Goal: Task Accomplishment & Management: Use online tool/utility

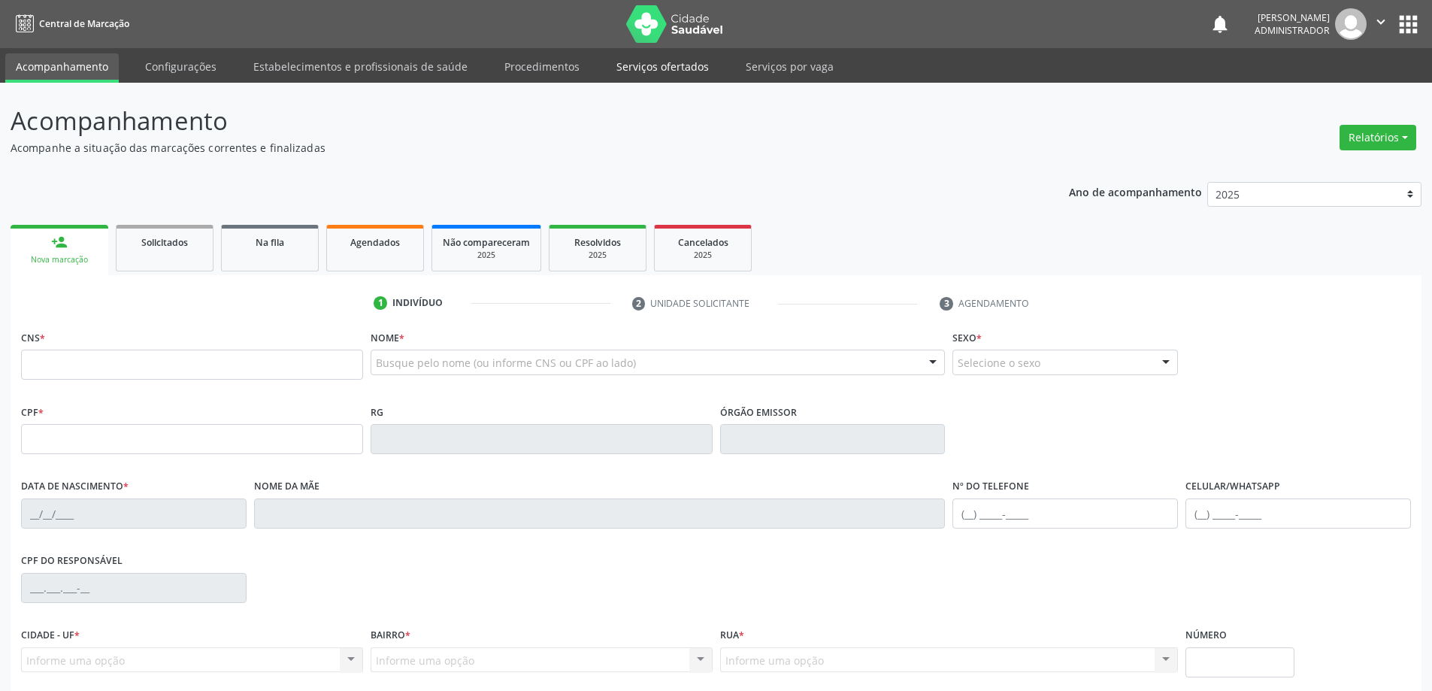
click at [661, 68] on link "Serviços ofertados" at bounding box center [663, 66] width 114 height 26
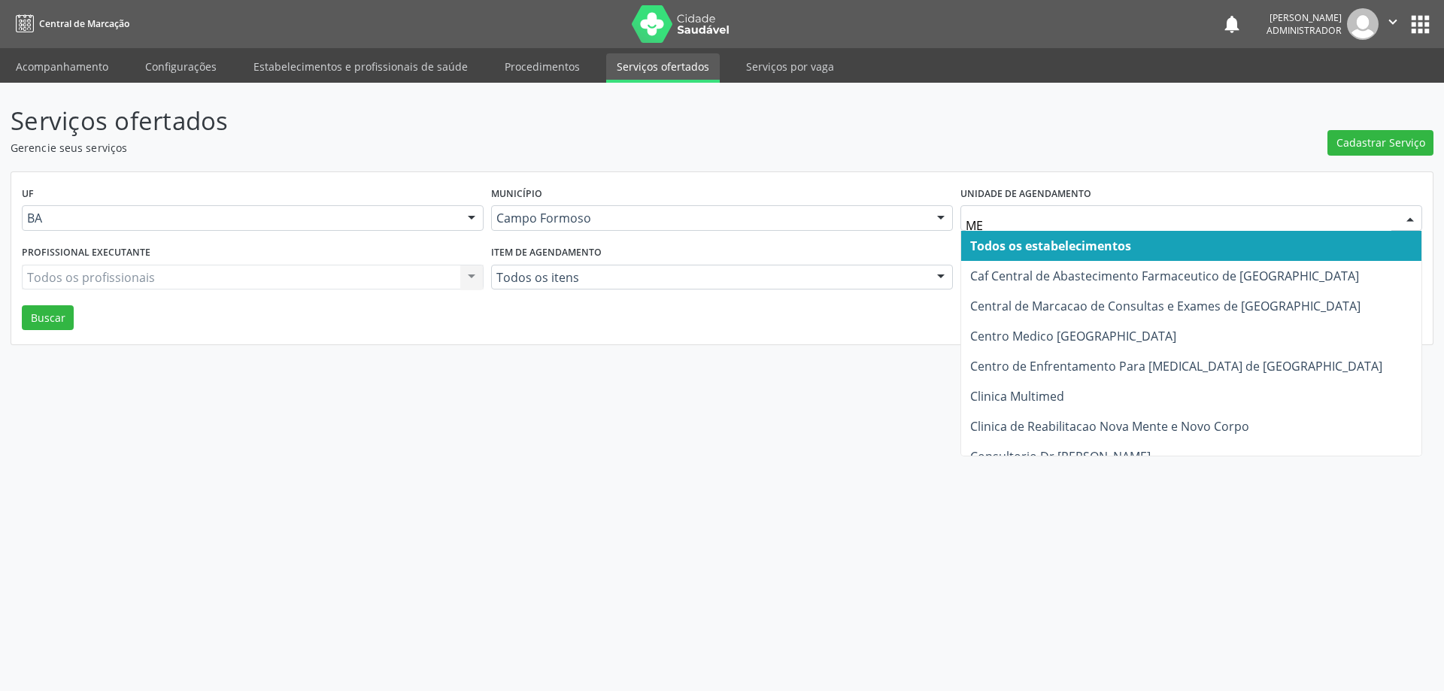
type input "MED"
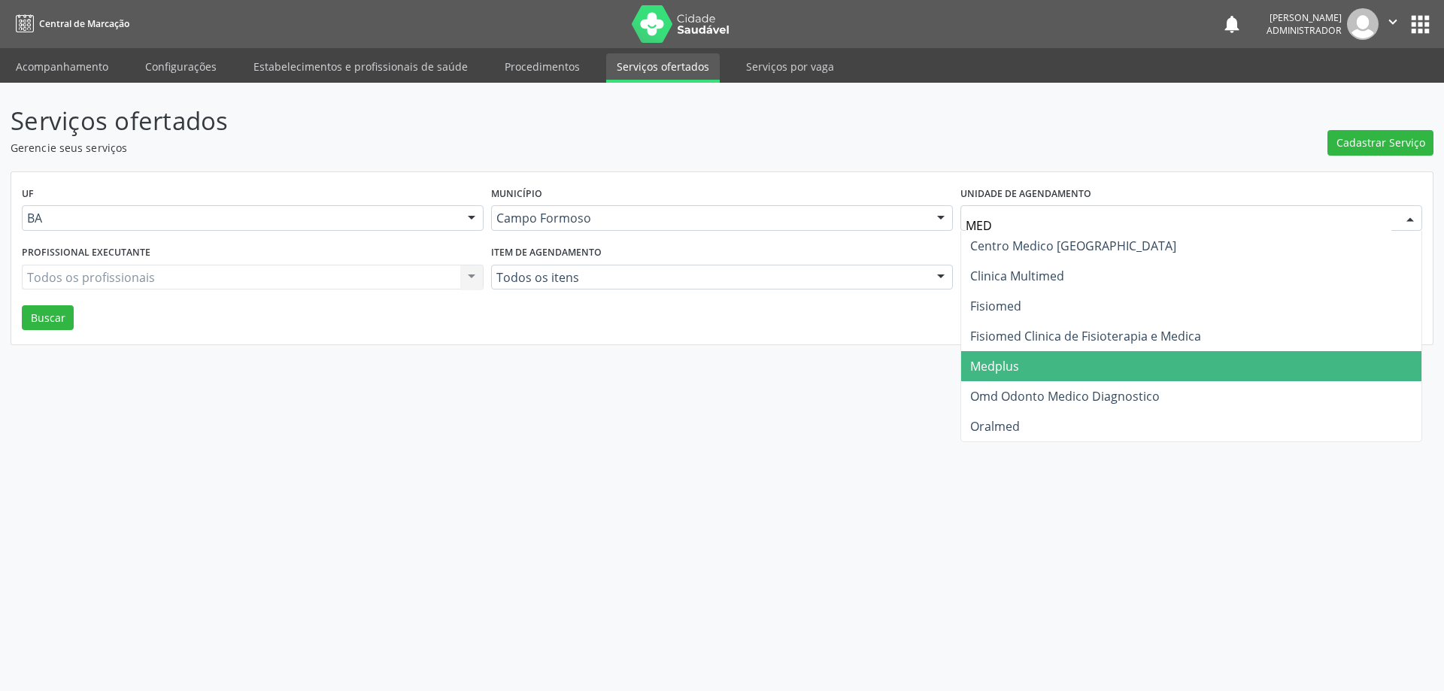
click at [1027, 359] on span "Medplus" at bounding box center [1191, 366] width 460 height 30
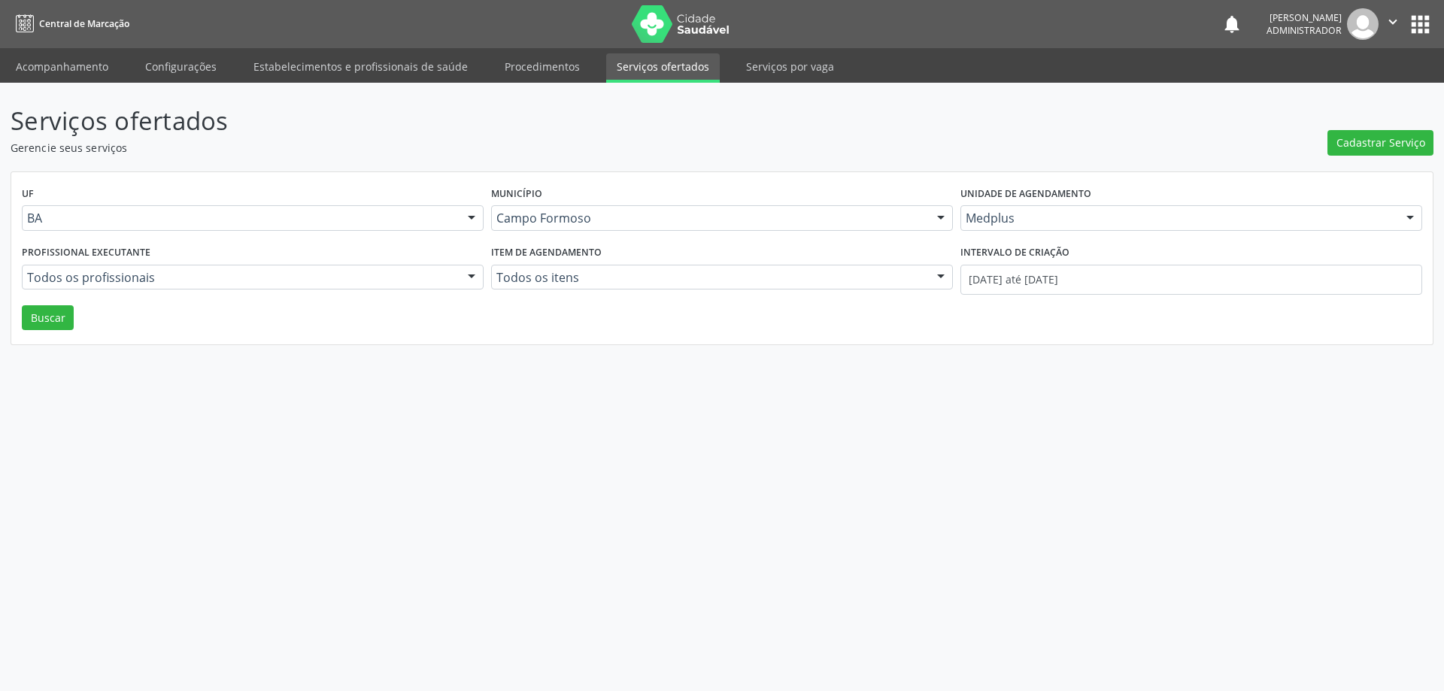
click at [471, 274] on div at bounding box center [471, 278] width 23 height 26
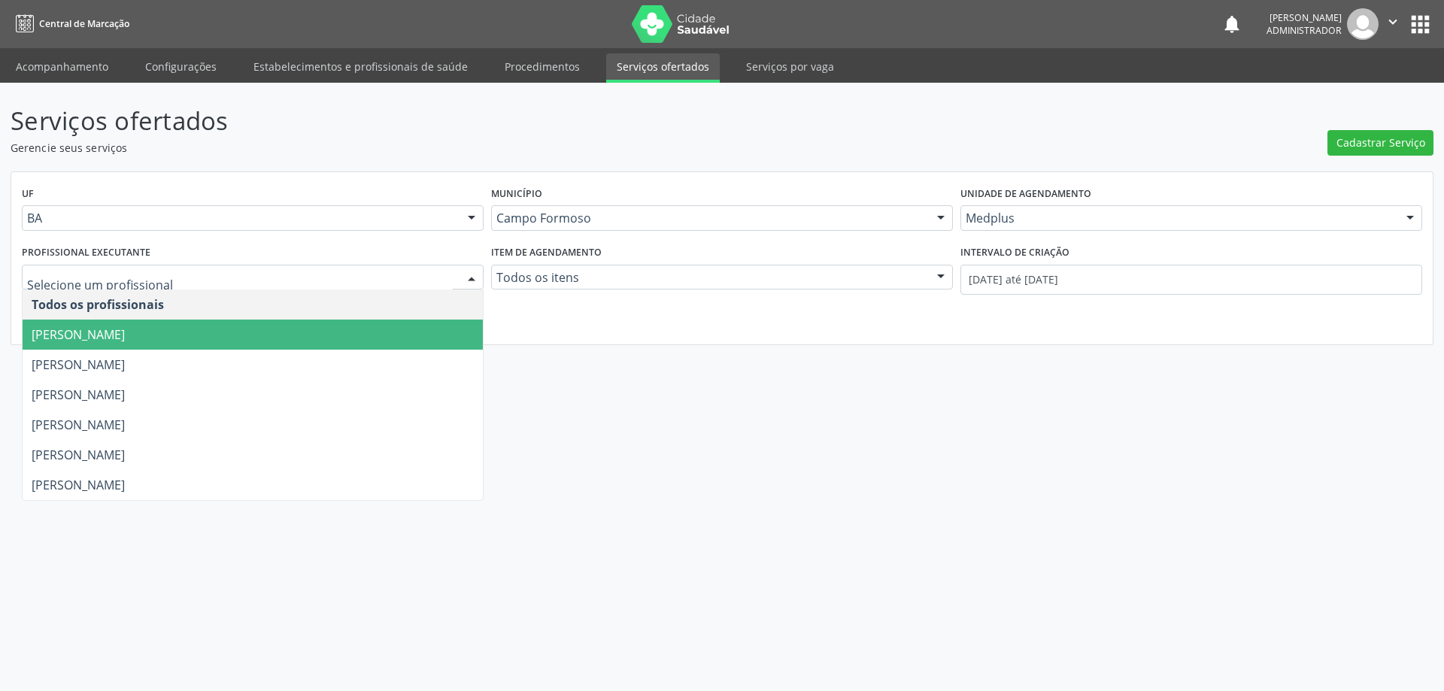
click at [414, 321] on span "[PERSON_NAME]" at bounding box center [253, 335] width 460 height 30
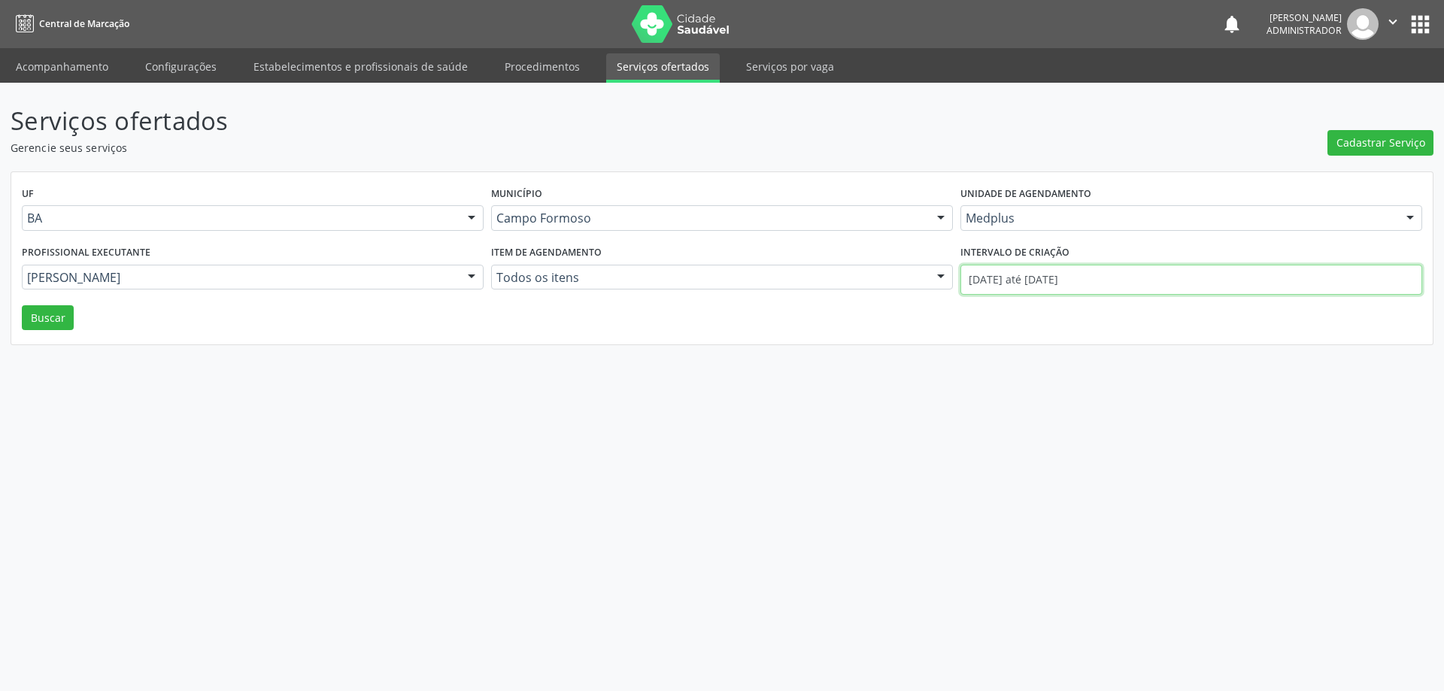
click at [999, 277] on input "[DATE] até [DATE]" at bounding box center [1191, 280] width 462 height 30
click at [967, 312] on icon at bounding box center [965, 313] width 11 height 11
select select "7"
click at [1129, 359] on span "1" at bounding box center [1134, 358] width 29 height 29
type input "01/08/2025"
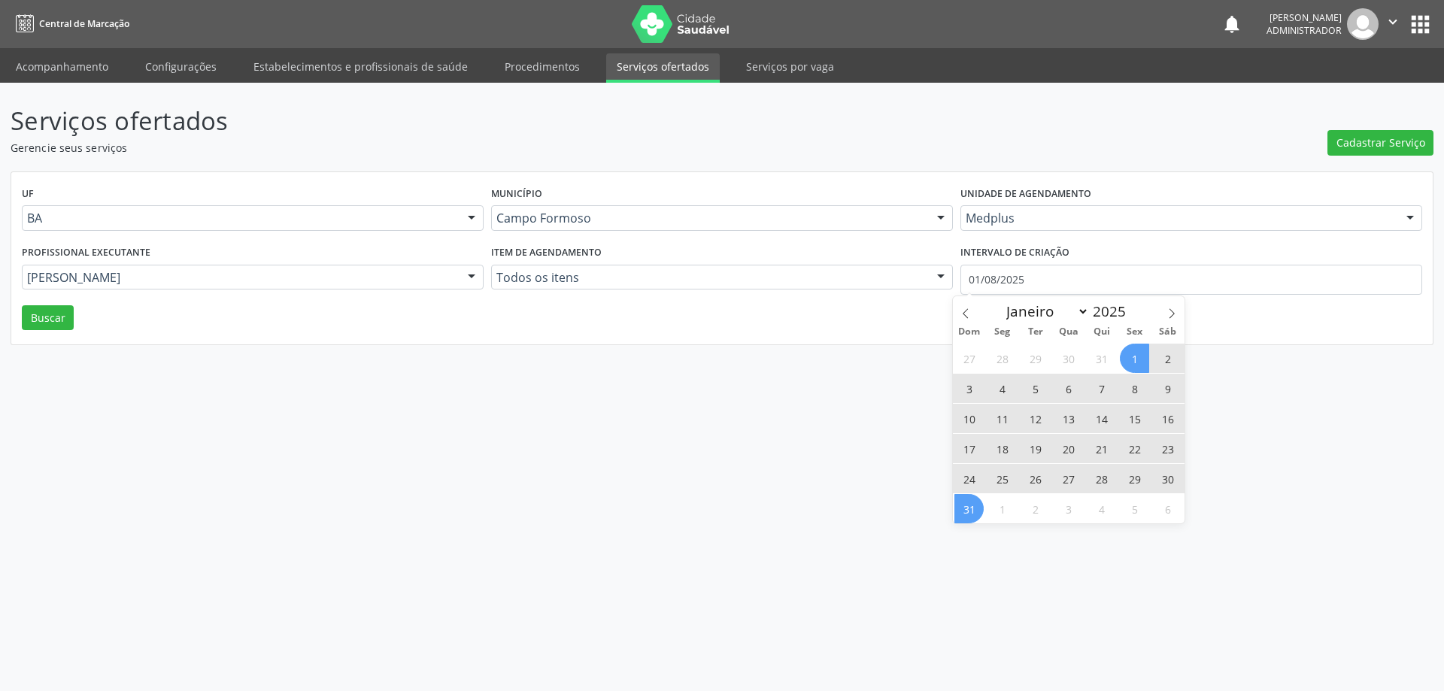
click at [972, 506] on span "31" at bounding box center [968, 508] width 29 height 29
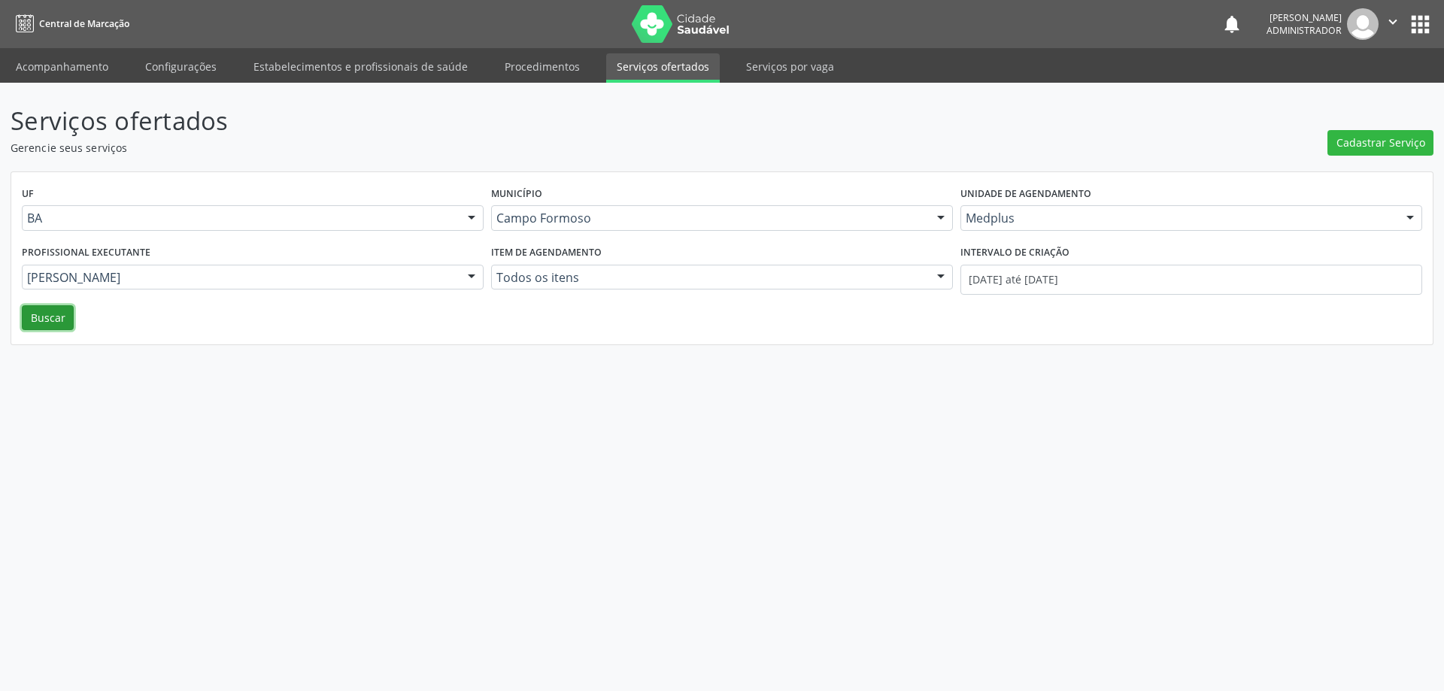
click at [37, 317] on button "Buscar" at bounding box center [48, 318] width 52 height 26
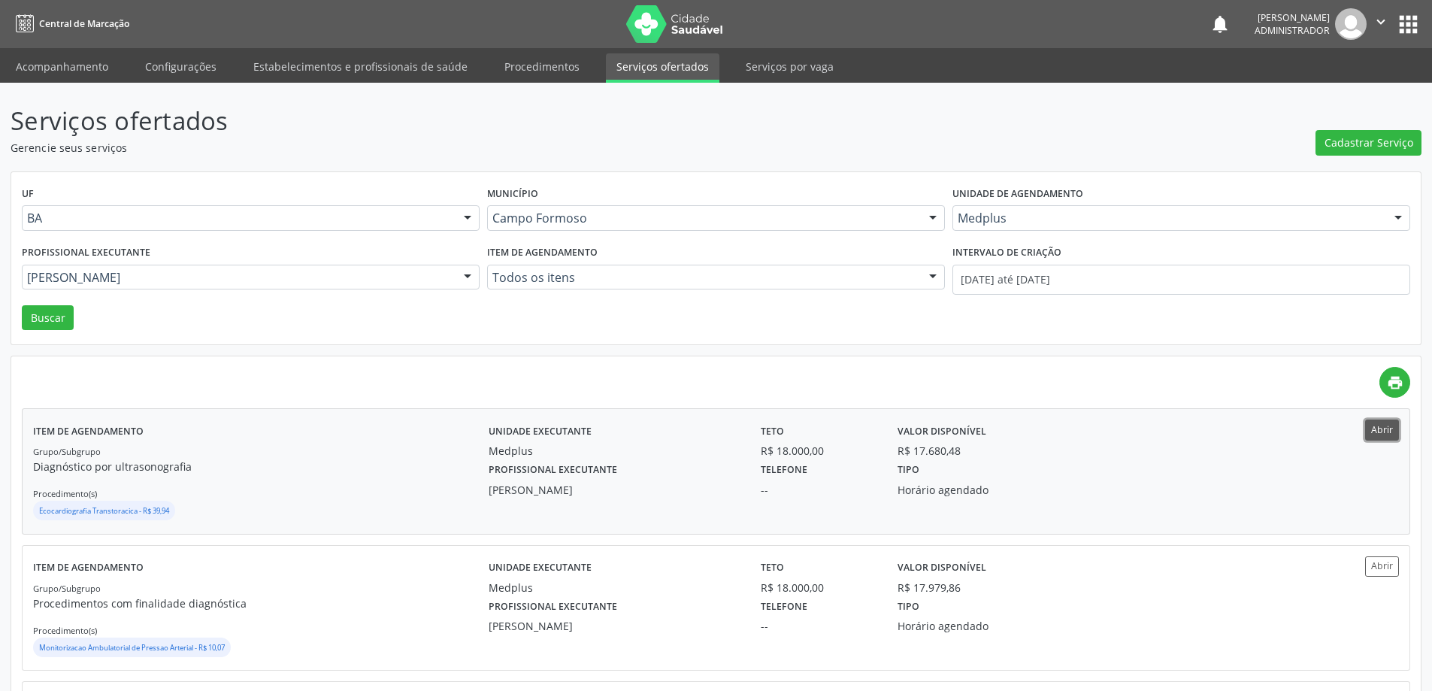
click at [1385, 430] on button "Abrir" at bounding box center [1383, 430] width 34 height 20
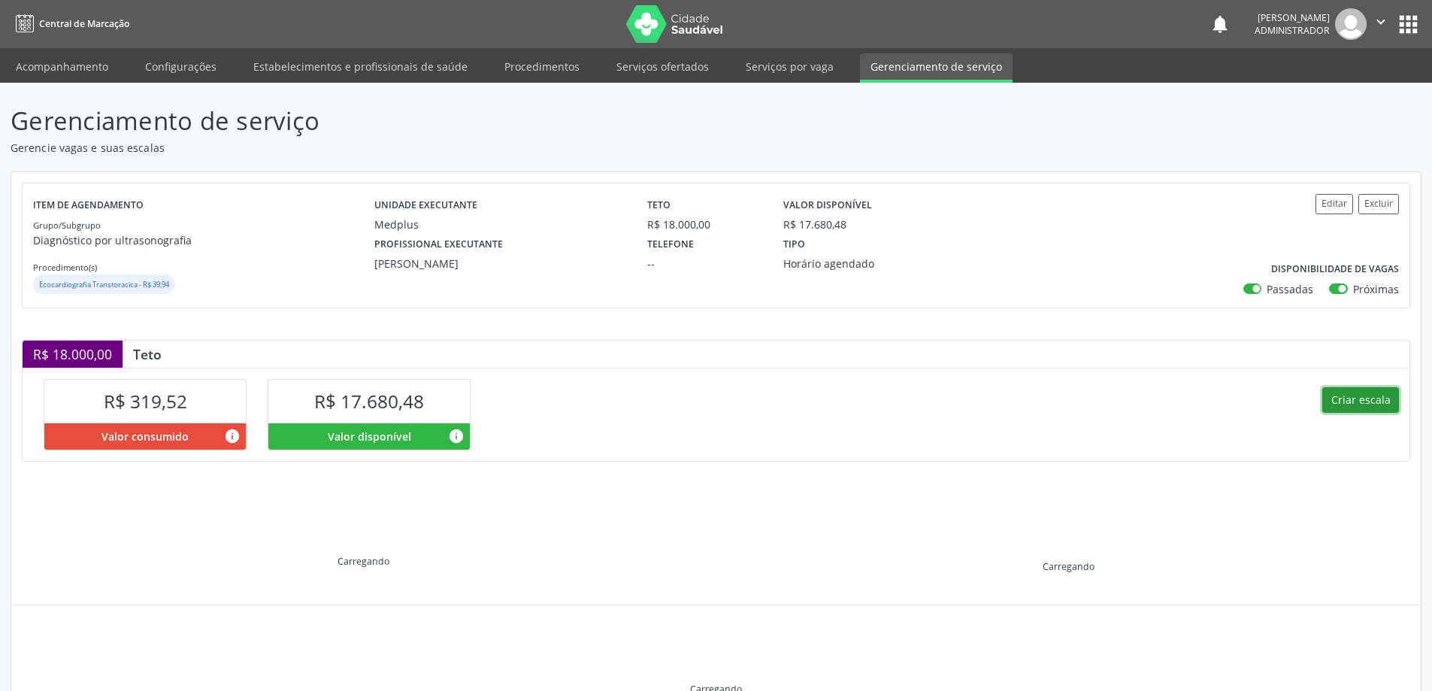
click at [1342, 398] on button "Criar escala" at bounding box center [1361, 400] width 77 height 26
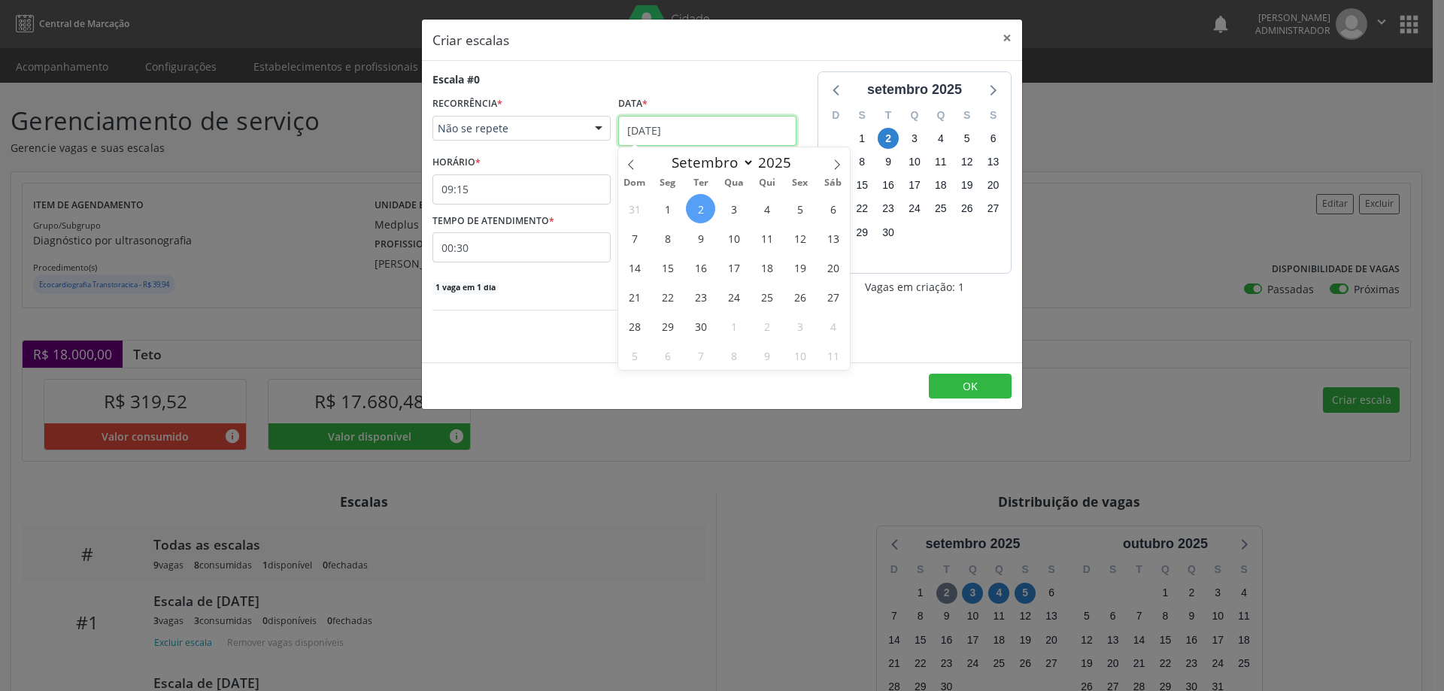
click at [659, 123] on input "02/09/2025" at bounding box center [707, 131] width 178 height 30
click at [766, 246] on span "11" at bounding box center [766, 237] width 29 height 29
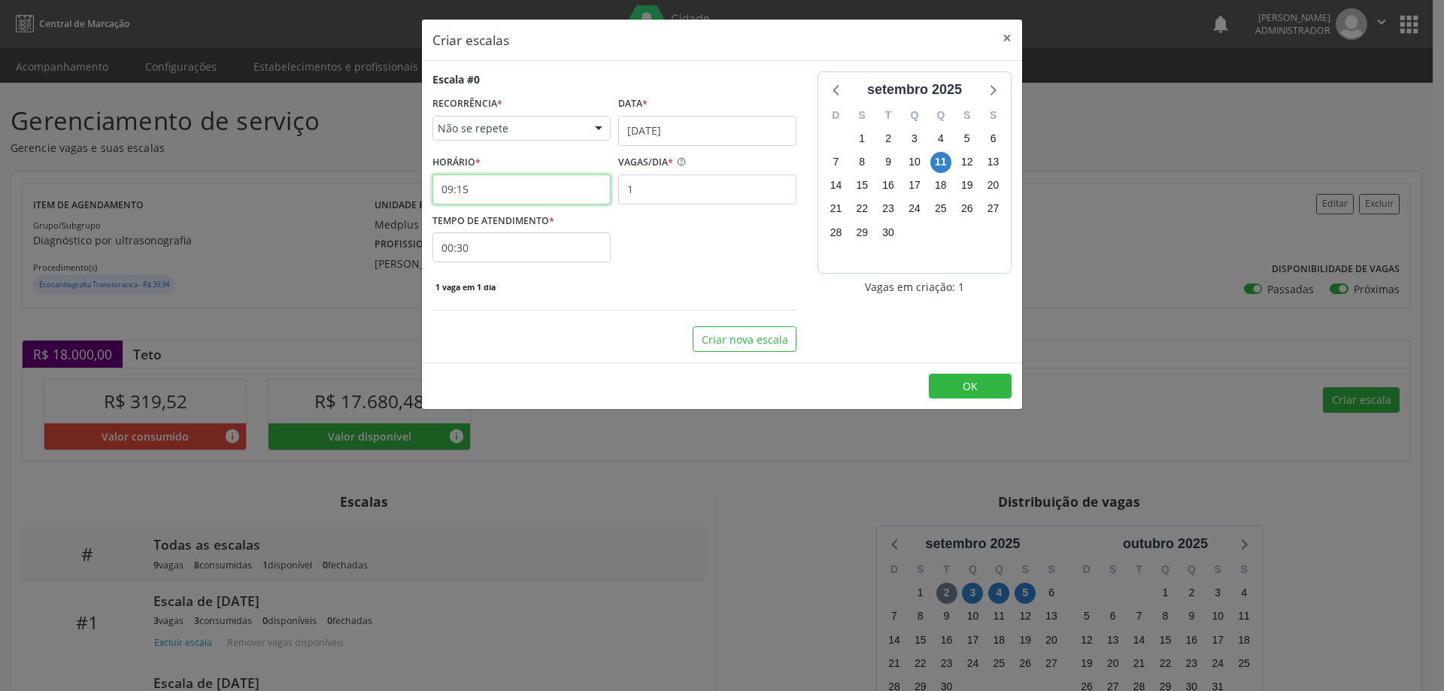
click at [562, 195] on input "09:15" at bounding box center [521, 189] width 178 height 30
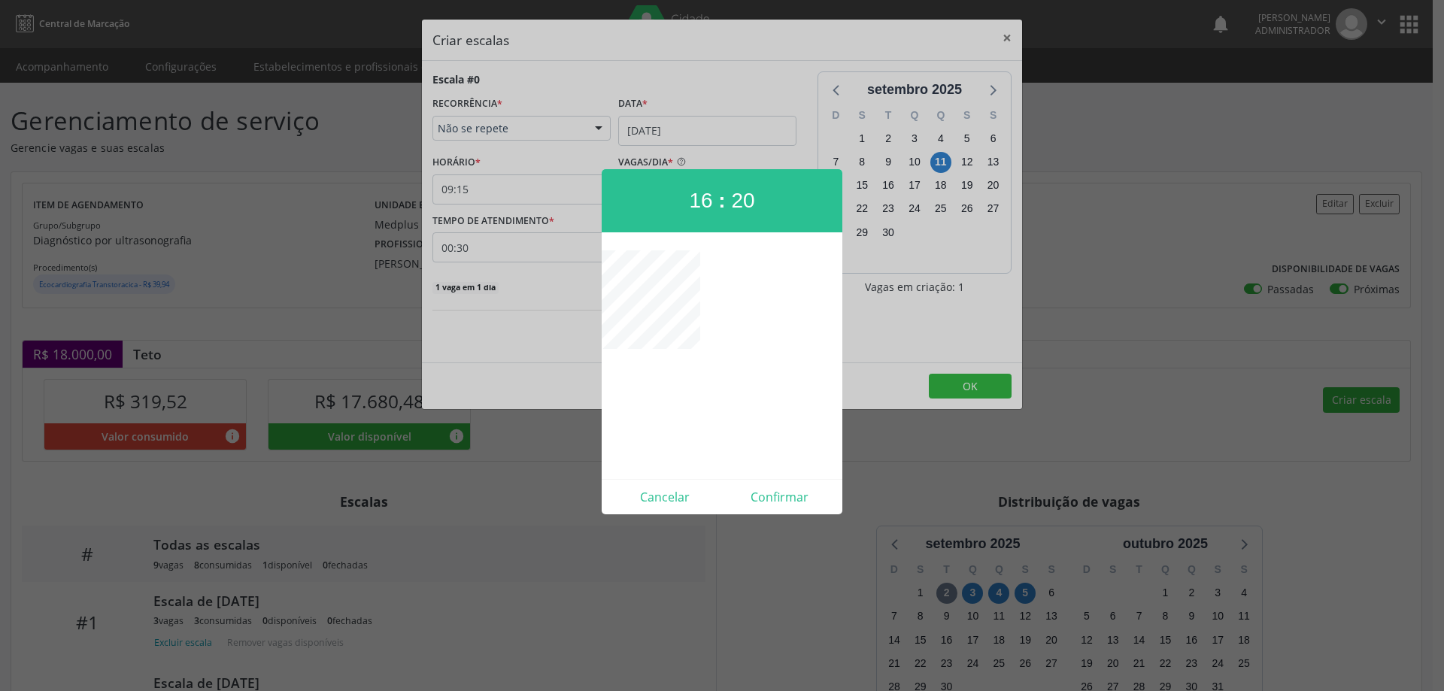
click at [941, 384] on div at bounding box center [722, 345] width 1444 height 691
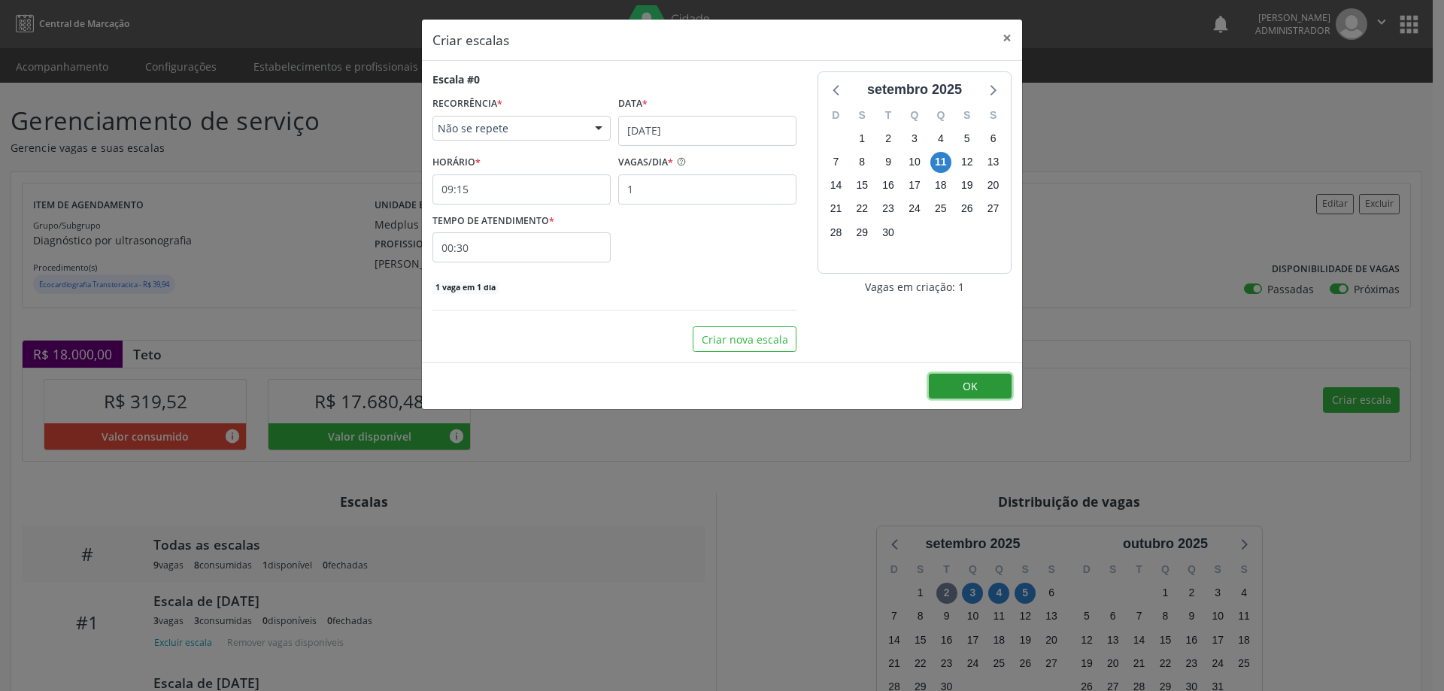
click at [941, 384] on button "OK" at bounding box center [970, 387] width 83 height 26
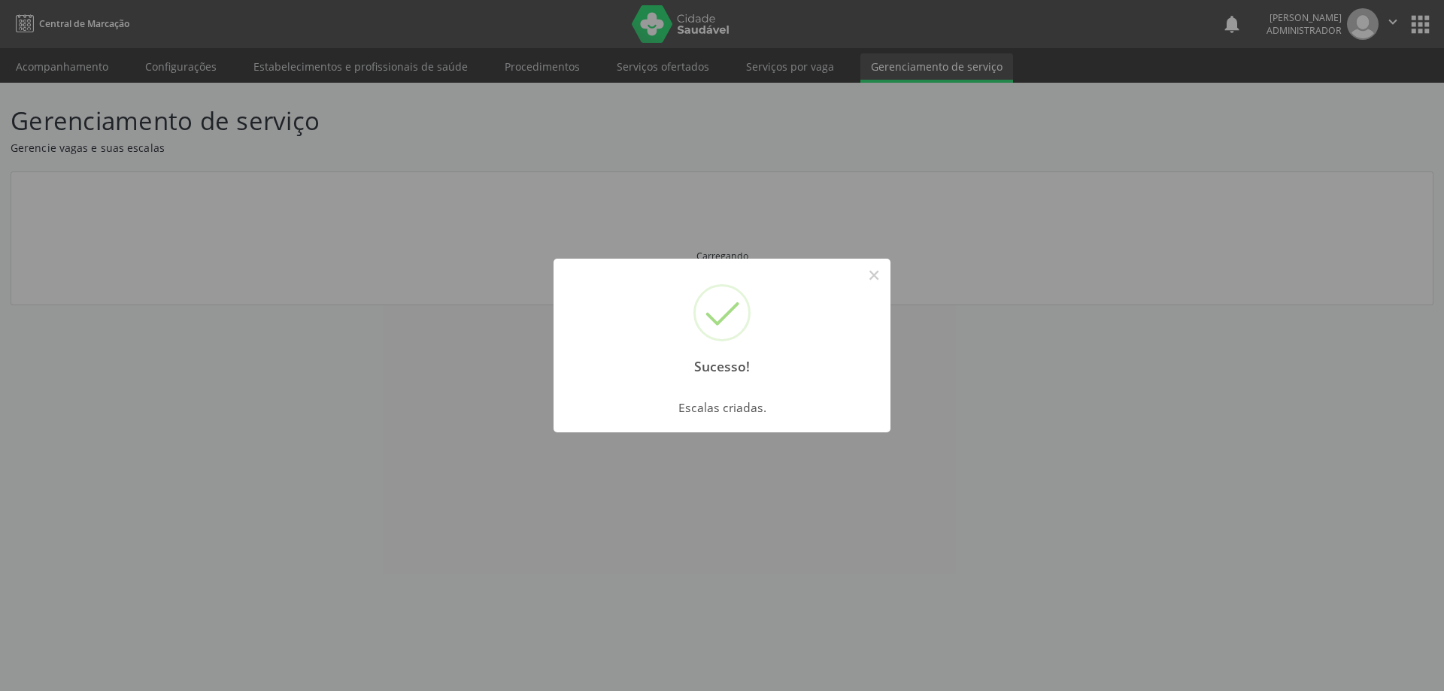
click at [547, 186] on div "Sucesso! × Escalas criadas. OK Cancel" at bounding box center [722, 345] width 1444 height 691
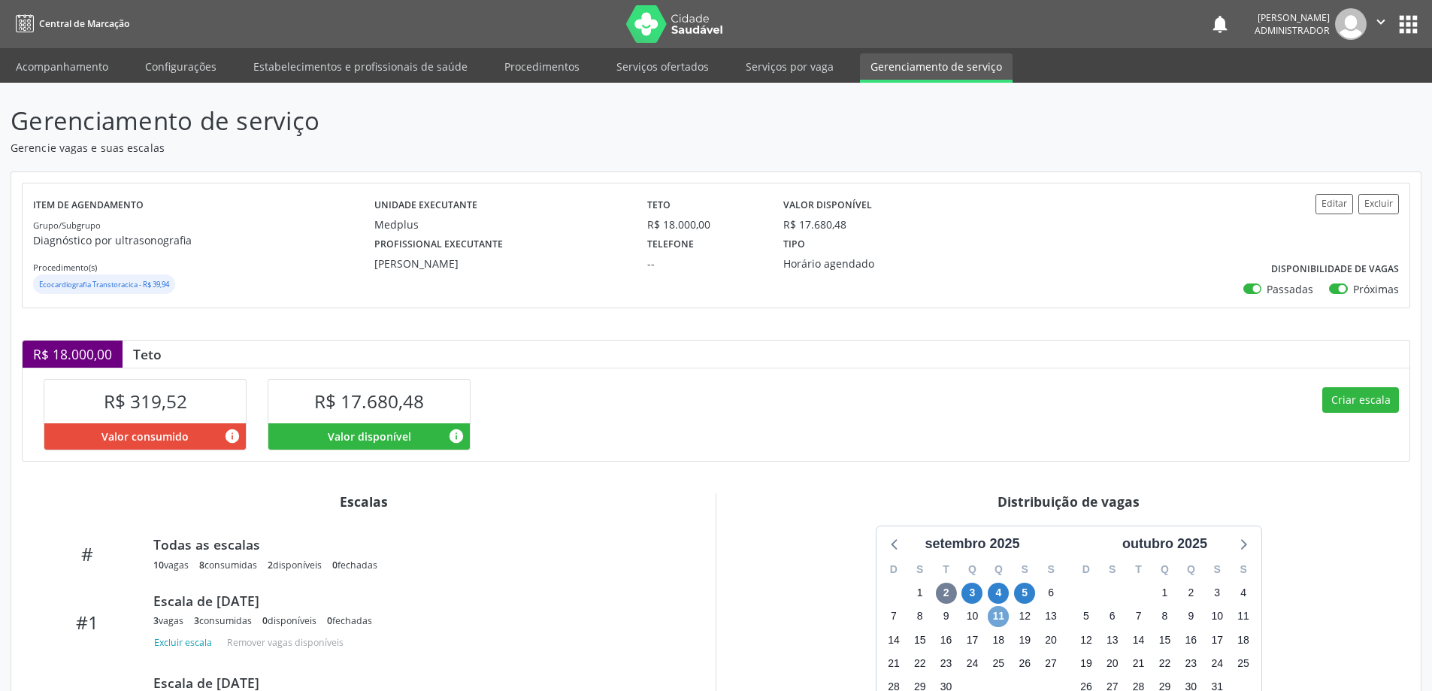
click at [1001, 617] on span "11" at bounding box center [998, 616] width 21 height 21
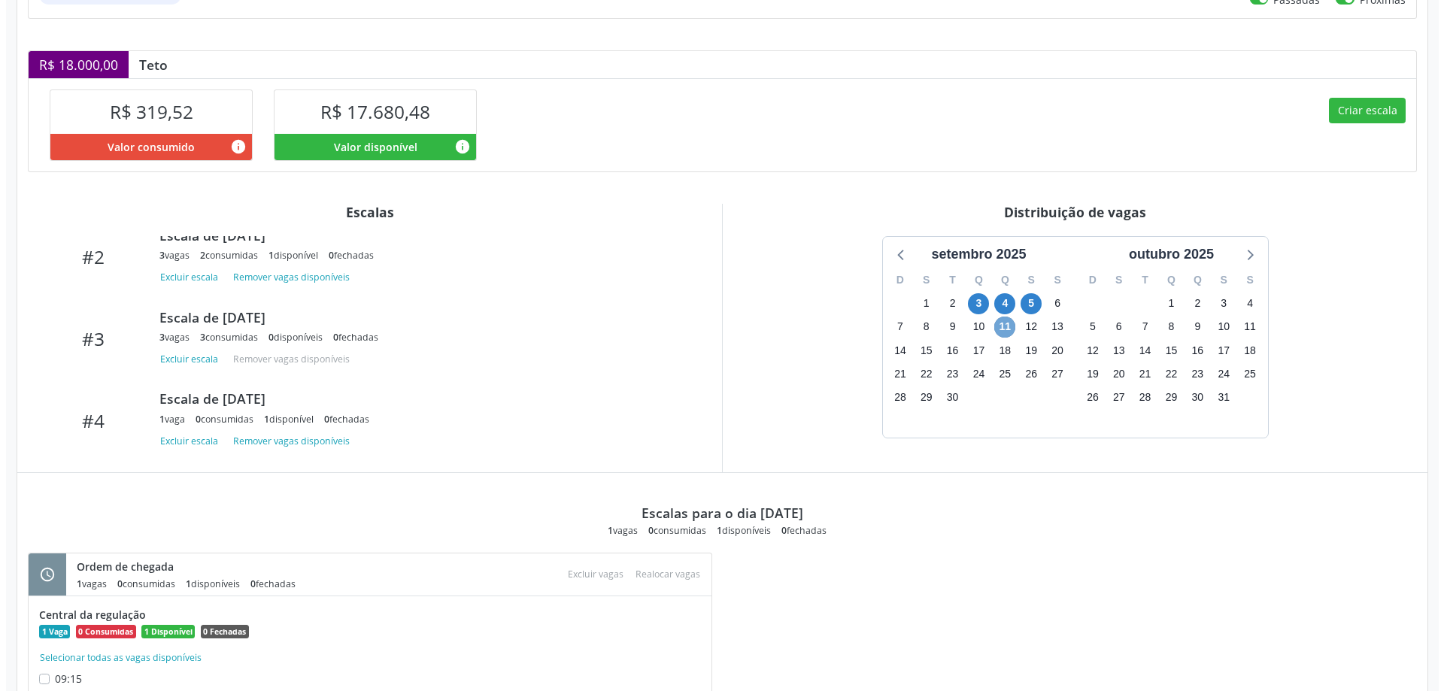
scroll to position [344, 0]
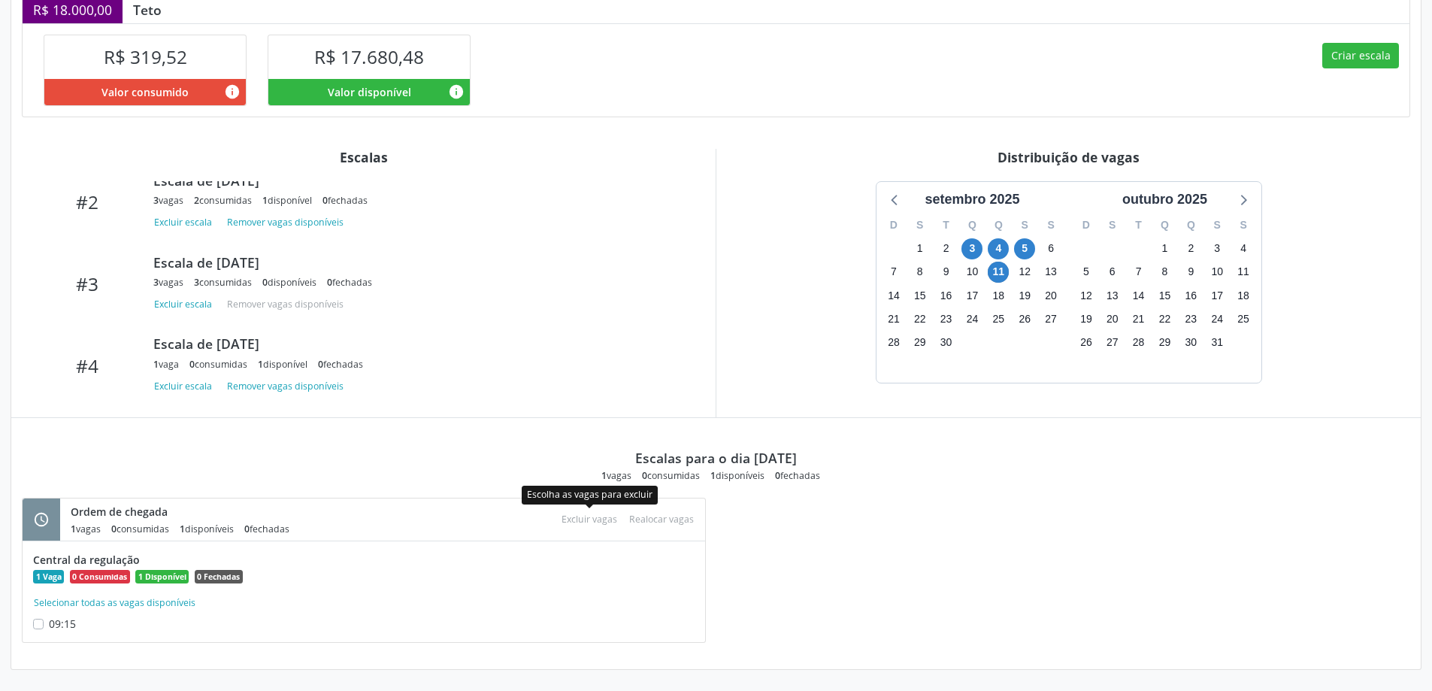
click at [591, 523] on div "Atenção × Tem certeza que deseja excluir as 0 vagas selecionadas dos 0 locais l…" at bounding box center [590, 519] width 68 height 20
click at [594, 517] on div "Atenção × Tem certeza que deseja excluir as 0 vagas selecionadas dos 0 locais l…" at bounding box center [590, 519] width 68 height 20
click at [49, 622] on label "09:15" at bounding box center [62, 624] width 27 height 16
click at [39, 622] on input "09:15" at bounding box center [38, 623] width 11 height 14
checkbox input "true"
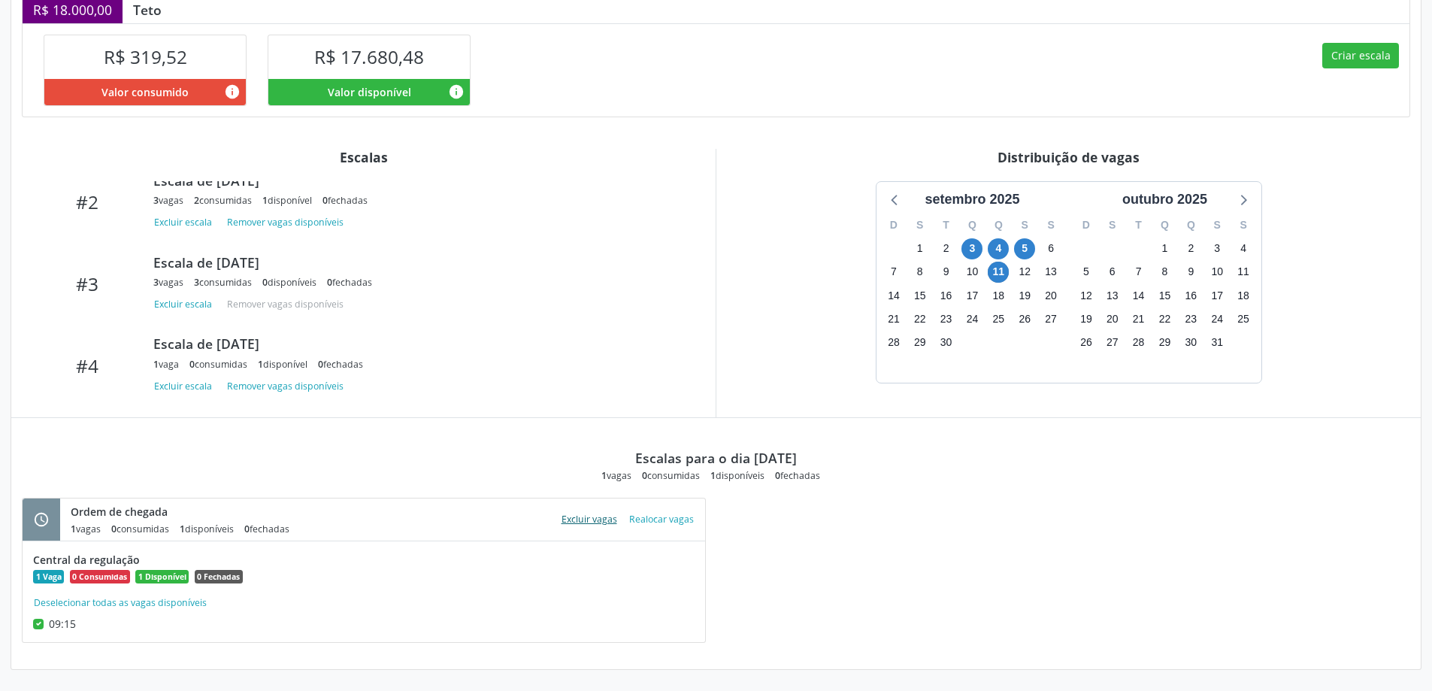
click at [596, 521] on button "Excluir vagas" at bounding box center [590, 519] width 68 height 20
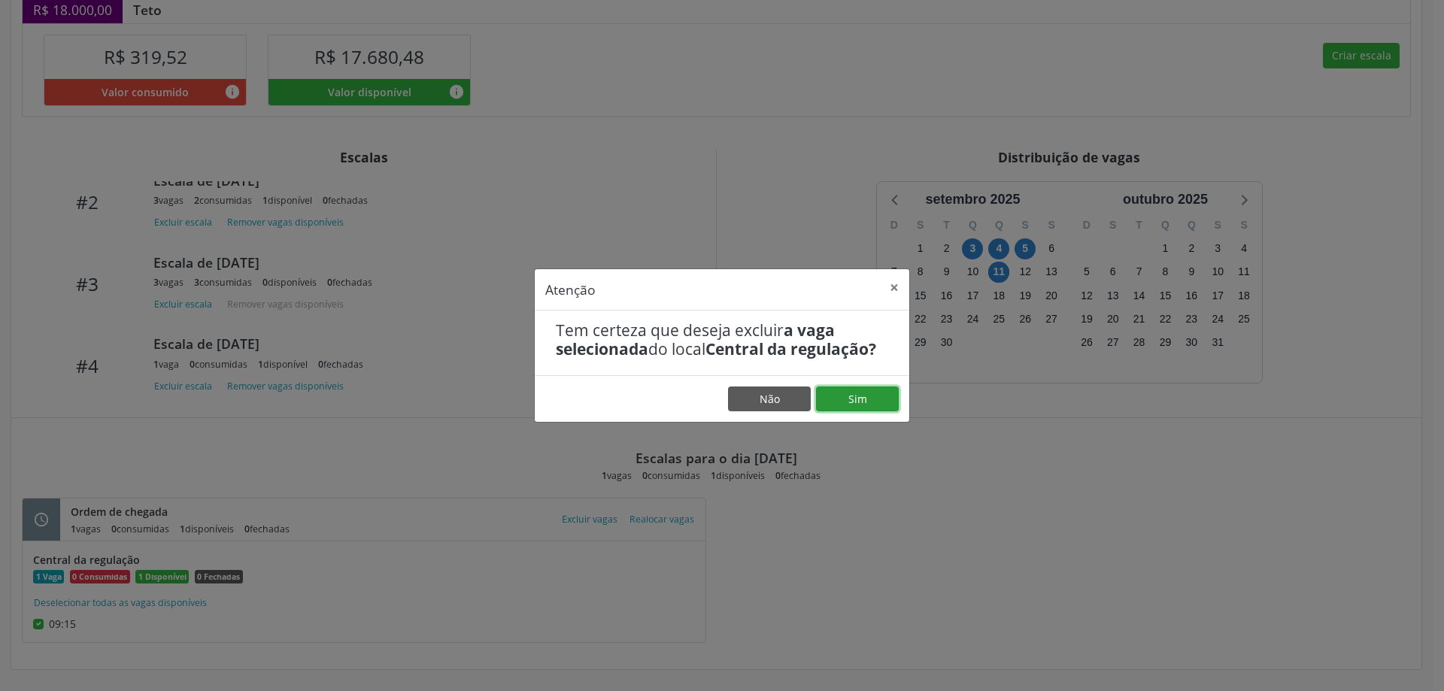
click at [878, 400] on button "Sim" at bounding box center [857, 400] width 83 height 26
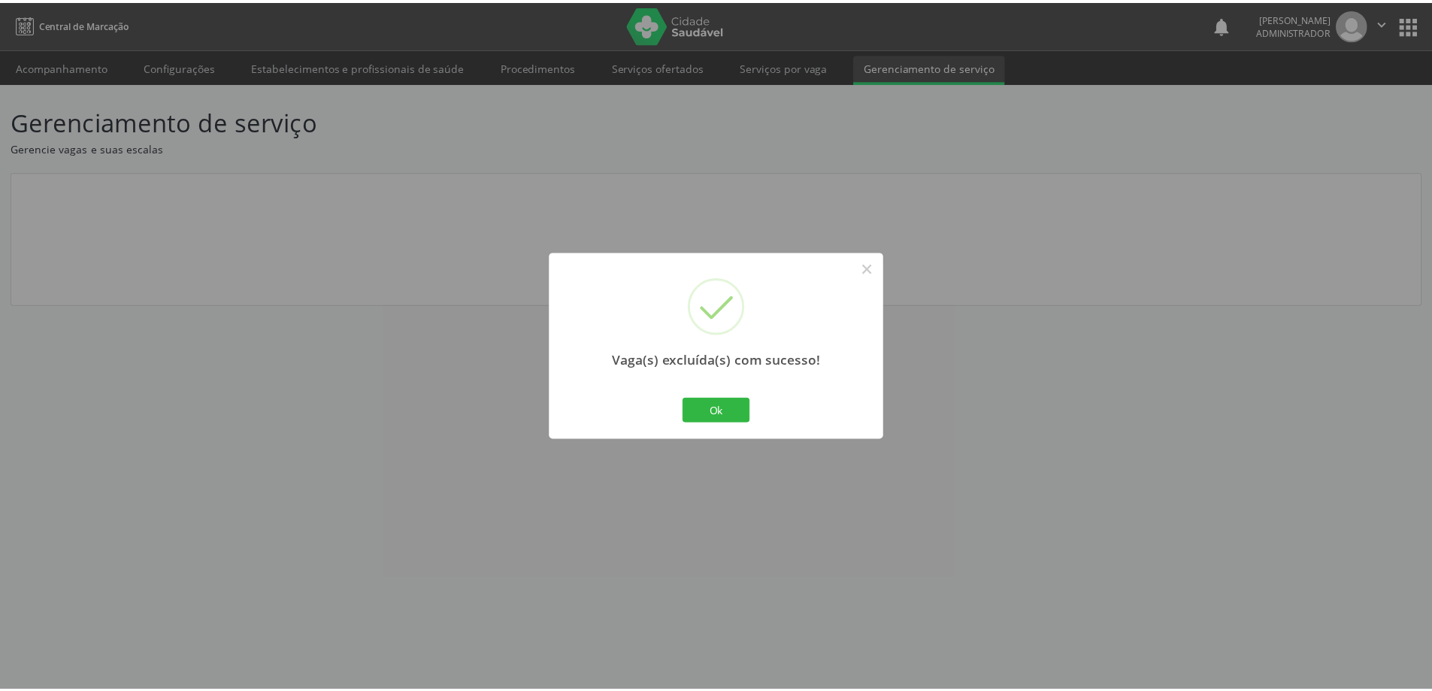
scroll to position [0, 0]
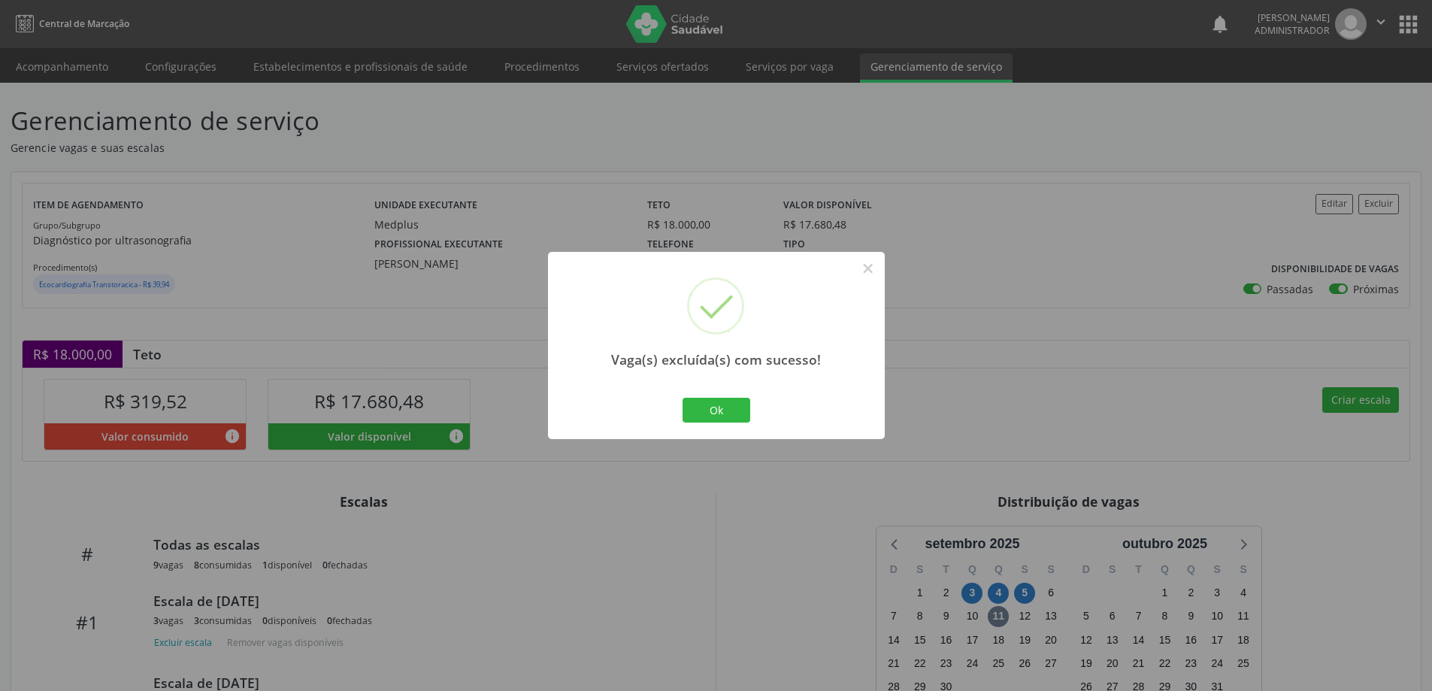
click at [1334, 397] on div "Vaga(s) excluída(s) com sucesso! × Ok Cancel" at bounding box center [716, 345] width 1432 height 691
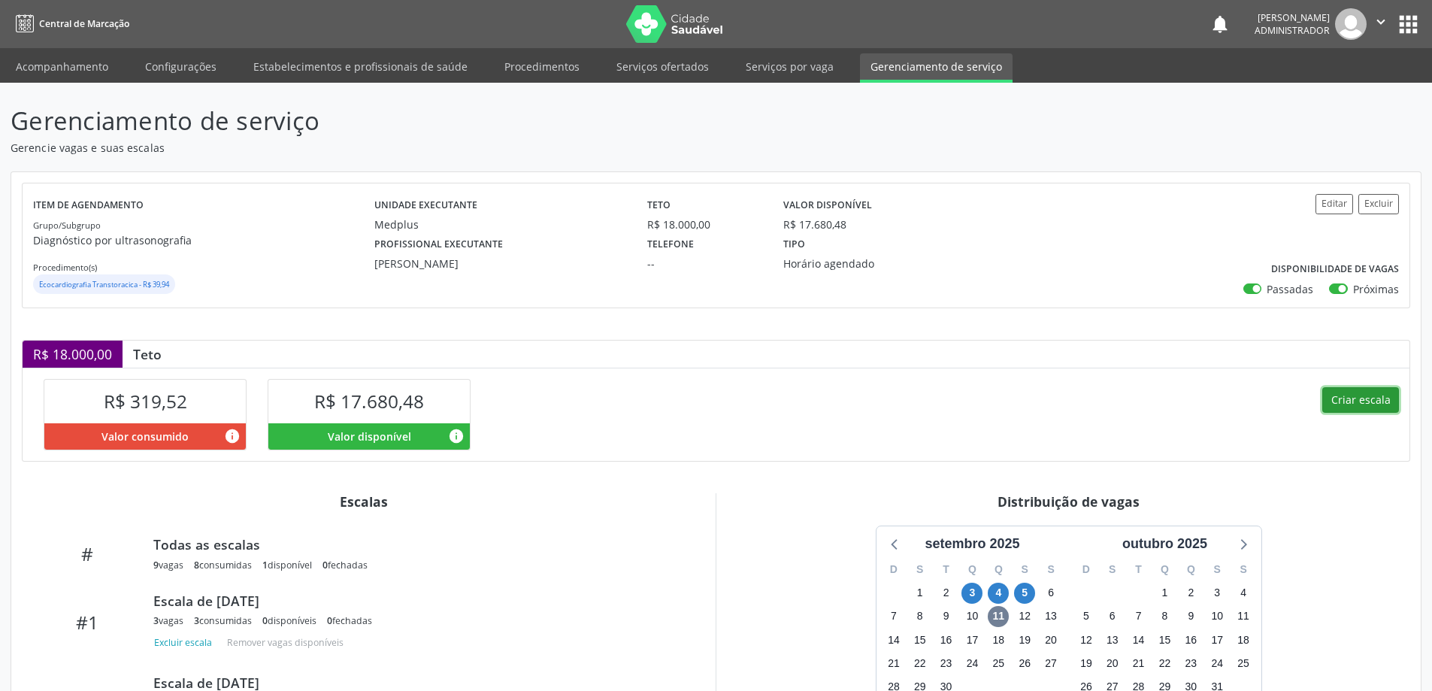
click at [1357, 396] on button "Criar escala" at bounding box center [1361, 400] width 77 height 26
select select "8"
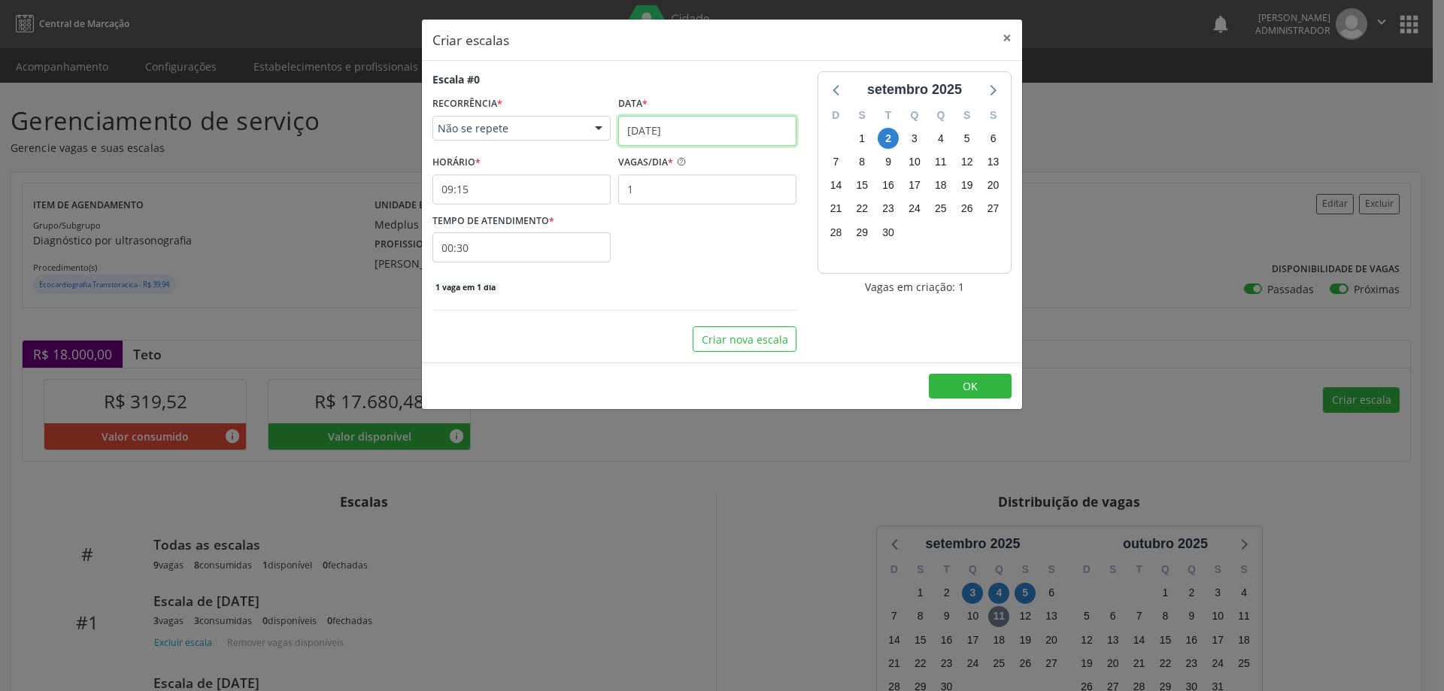
click at [636, 120] on input "02/09/2025" at bounding box center [707, 131] width 178 height 30
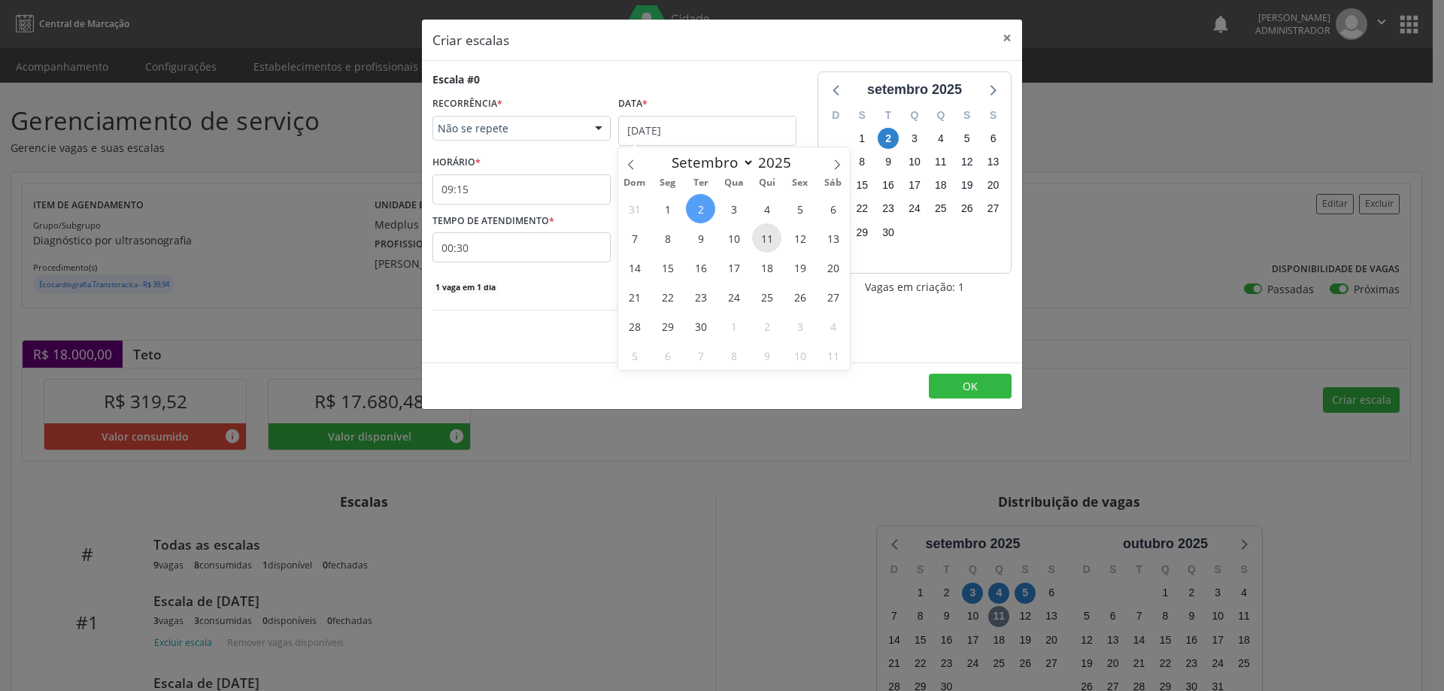
click at [756, 235] on span "11" at bounding box center [766, 237] width 29 height 29
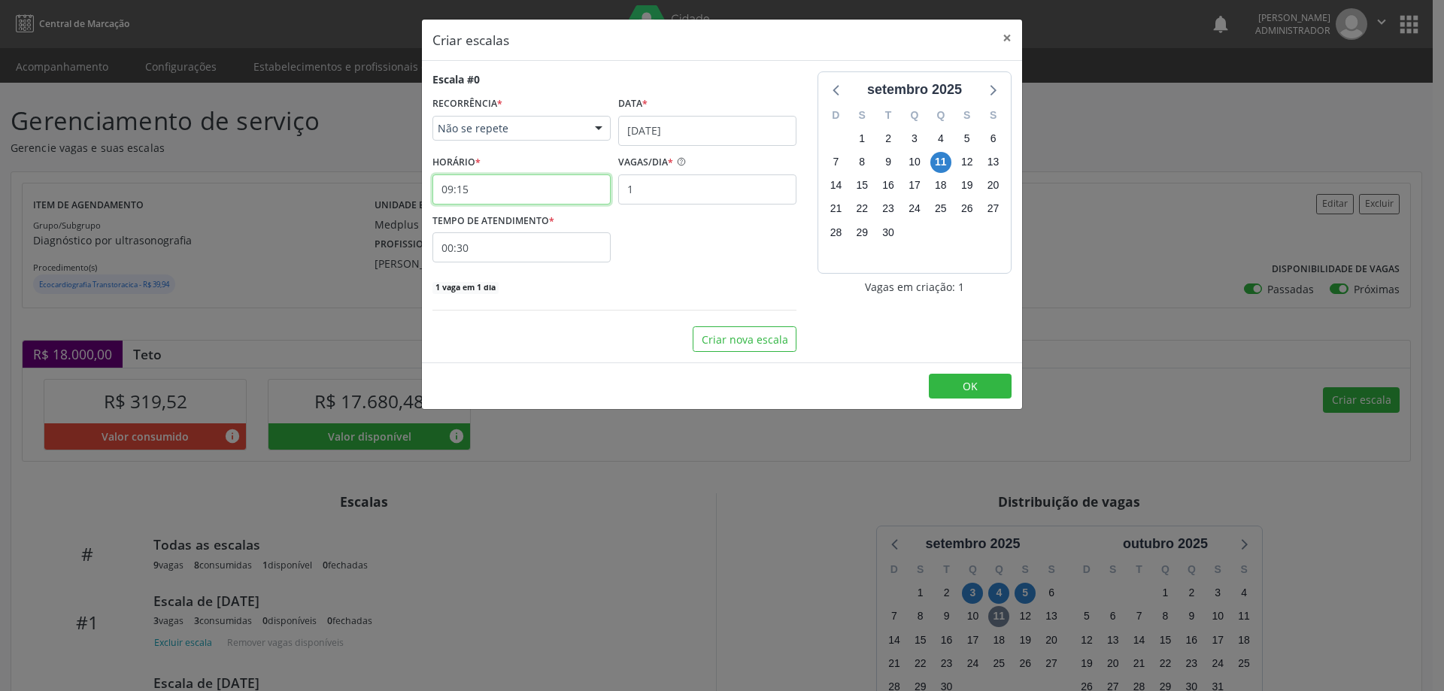
click at [540, 189] on input "09:15" at bounding box center [521, 189] width 178 height 30
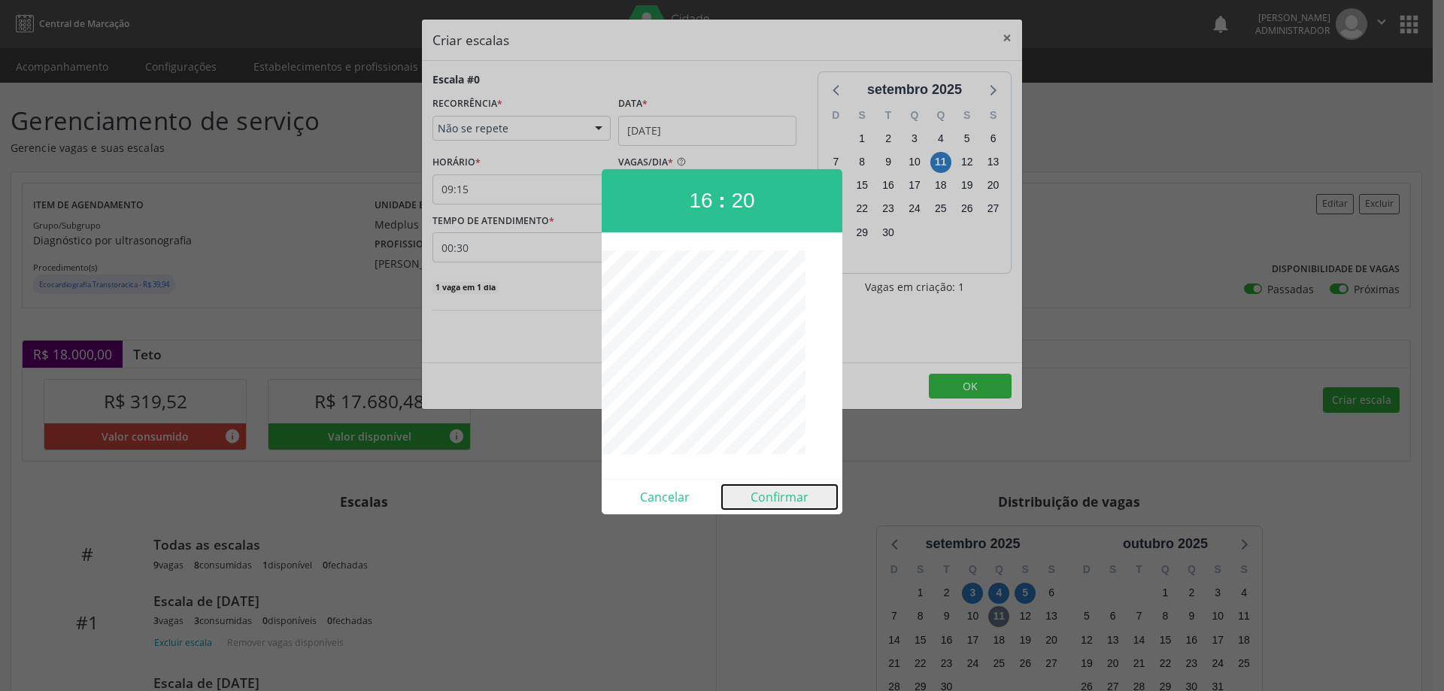
click at [770, 498] on button "Confirmar" at bounding box center [779, 497] width 115 height 24
type input "16:20"
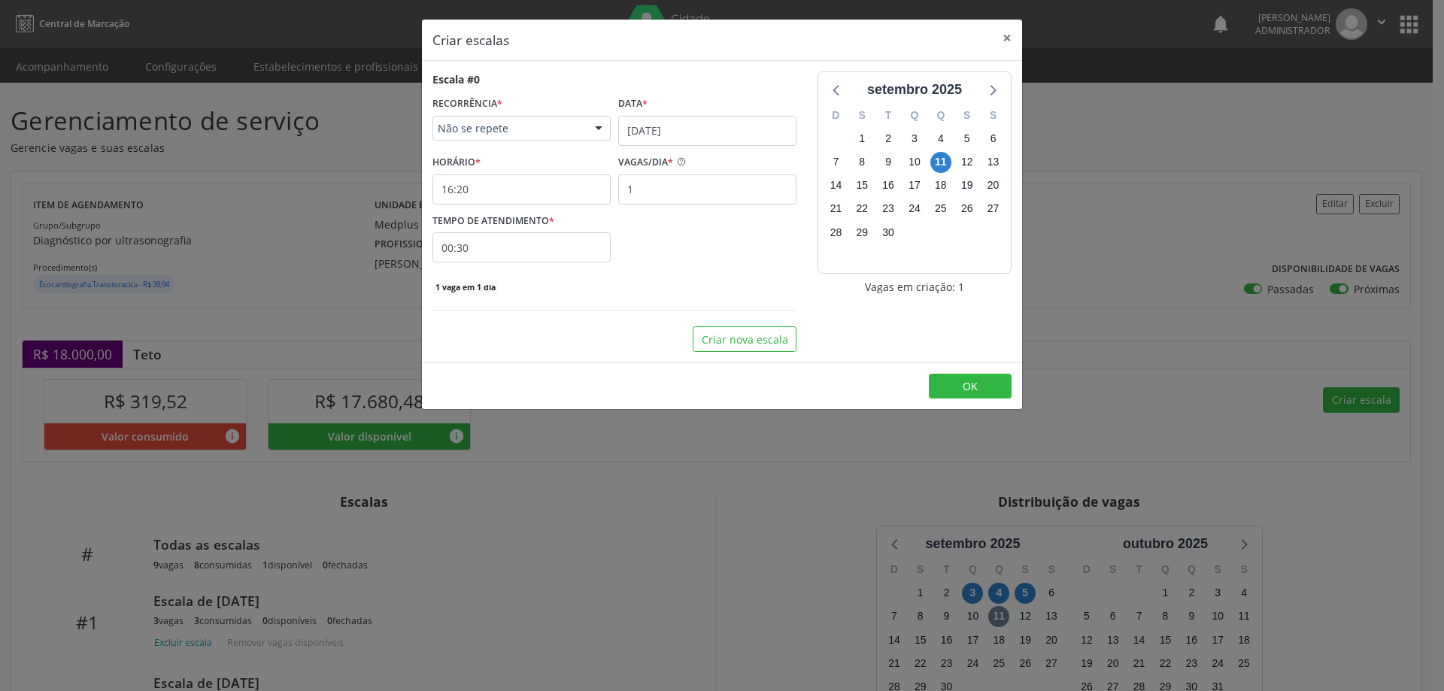
click at [558, 235] on input "00:30" at bounding box center [521, 247] width 178 height 30
click at [659, 286] on span at bounding box center [658, 287] width 11 height 15
type input "00:25"
type input "25"
click at [659, 287] on span at bounding box center [658, 287] width 11 height 15
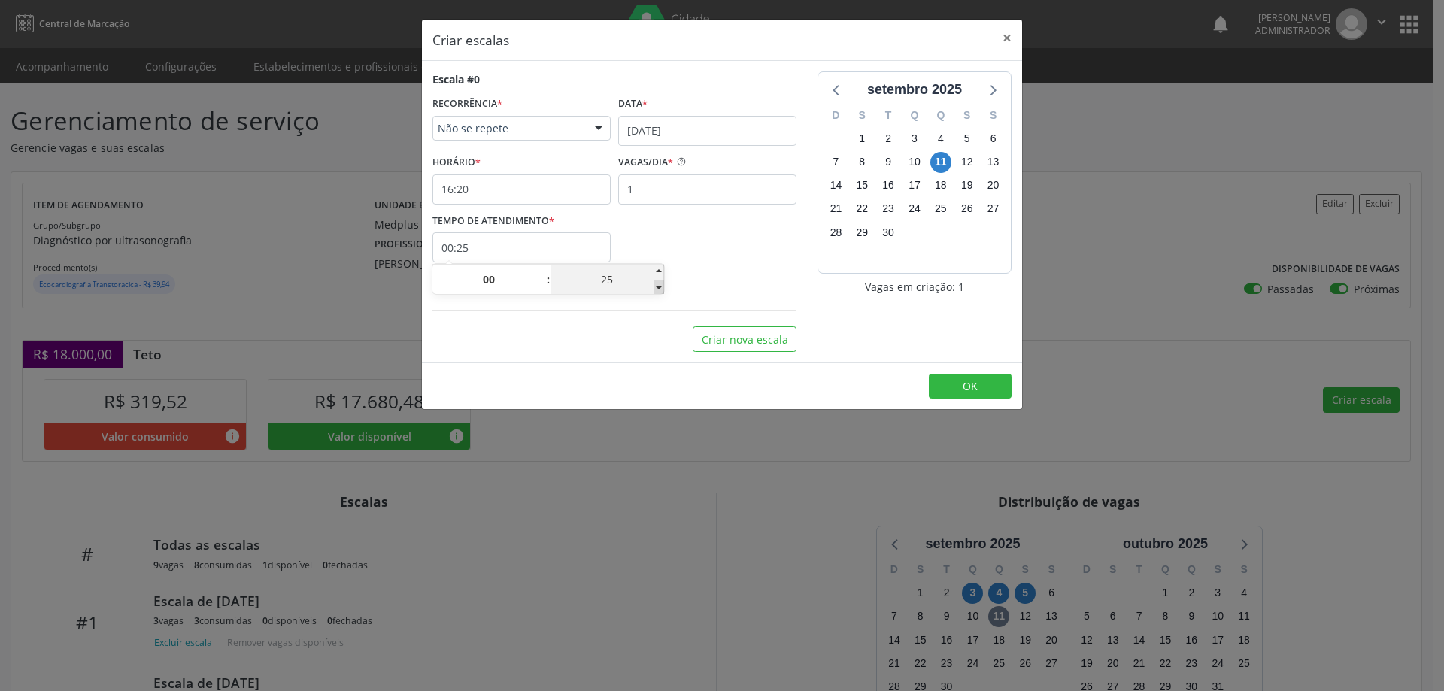
type input "00:20"
type input "20"
click at [943, 377] on button "OK" at bounding box center [970, 387] width 83 height 26
